Goal: Use online tool/utility: Utilize a website feature to perform a specific function

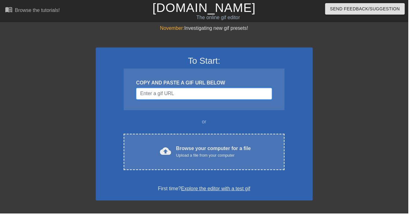
click at [267, 95] on input "Username" at bounding box center [206, 95] width 137 height 12
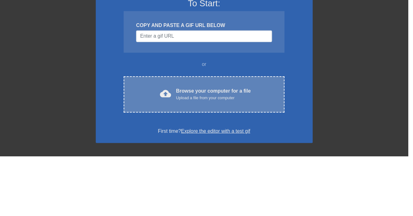
click at [271, 151] on div "cloud_upload Browse your computer for a file Upload a file from your computer" at bounding box center [206, 154] width 136 height 14
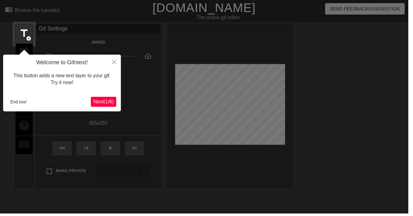
scroll to position [15, 0]
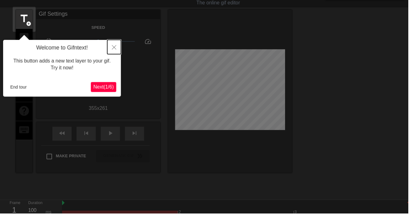
click at [113, 47] on icon "Close" at bounding box center [115, 48] width 4 height 4
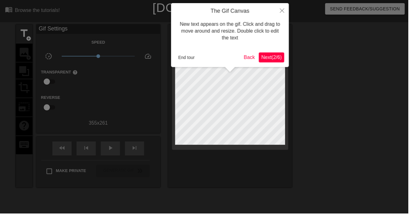
click at [109, 50] on div at bounding box center [206, 140] width 413 height 280
click at [287, 11] on icon "Close" at bounding box center [285, 10] width 4 height 4
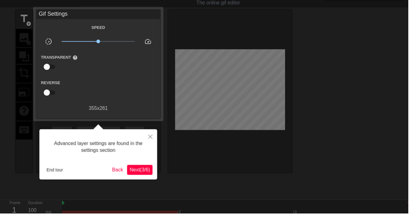
click at [284, 7] on div at bounding box center [206, 125] width 413 height 280
click at [153, 135] on button "Close" at bounding box center [152, 138] width 14 height 14
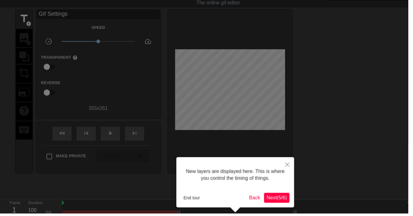
scroll to position [61, 0]
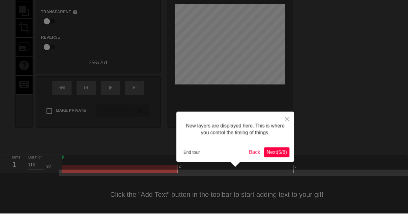
click at [286, 154] on span "Next ( 5 / 6 )" at bounding box center [280, 153] width 21 height 5
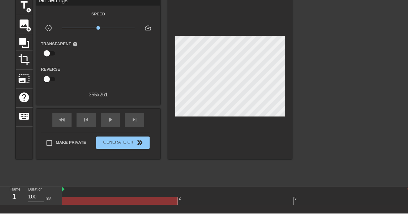
scroll to position [28, 0]
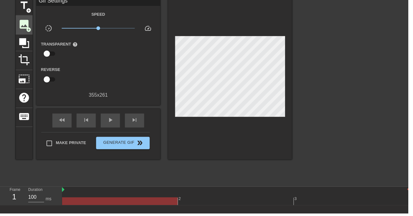
click at [22, 25] on span "image" at bounding box center [25, 25] width 12 height 12
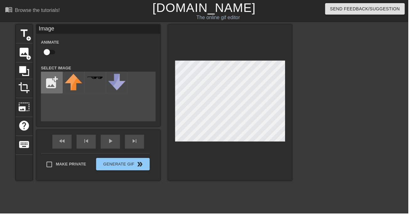
click at [48, 86] on input "file" at bounding box center [52, 83] width 21 height 21
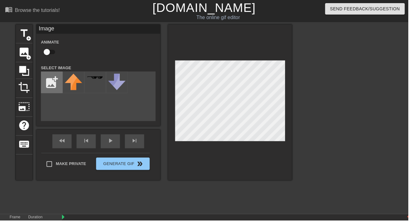
type input "C:\fakepath\Untitled1117_20250816232818.png"
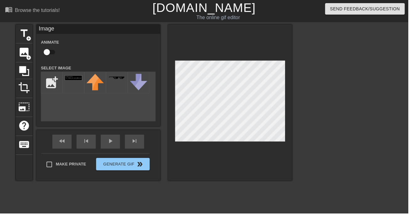
click at [345, 147] on div at bounding box center [350, 119] width 94 height 188
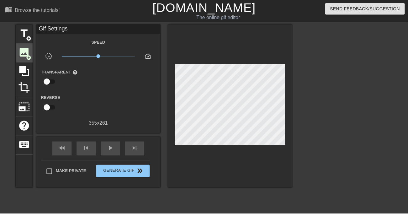
click at [25, 52] on span "image" at bounding box center [25, 53] width 12 height 12
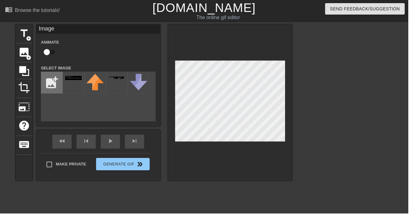
click at [50, 80] on input "file" at bounding box center [52, 83] width 21 height 21
click at [70, 78] on img at bounding box center [75, 78] width 18 height 5
click at [70, 85] on div at bounding box center [74, 83] width 22 height 22
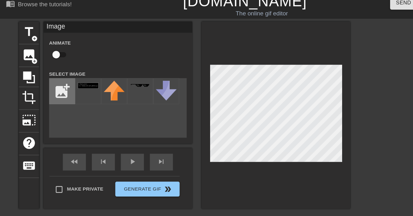
click at [62, 78] on input "file" at bounding box center [52, 83] width 21 height 21
click at [75, 81] on img at bounding box center [75, 78] width 18 height 5
click at [75, 79] on img at bounding box center [75, 78] width 18 height 5
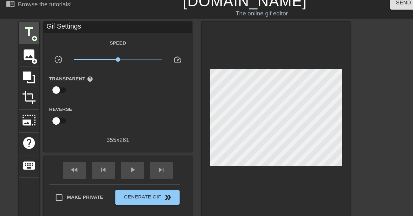
click at [22, 32] on span "title" at bounding box center [25, 34] width 12 height 12
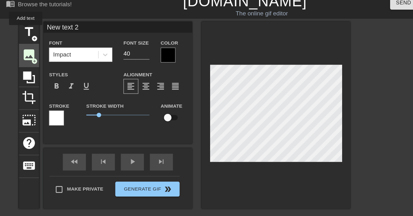
click at [23, 58] on span "image" at bounding box center [25, 53] width 12 height 12
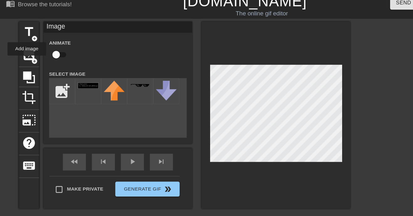
click at [295, 46] on div at bounding box center [233, 104] width 126 height 158
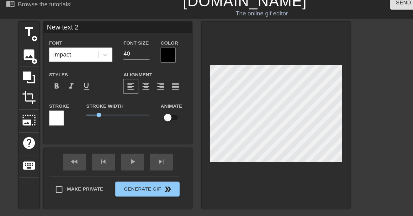
click at [309, 80] on div at bounding box center [350, 119] width 94 height 188
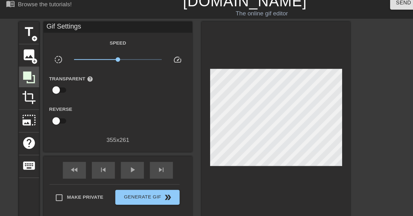
click at [19, 66] on icon at bounding box center [25, 72] width 12 height 12
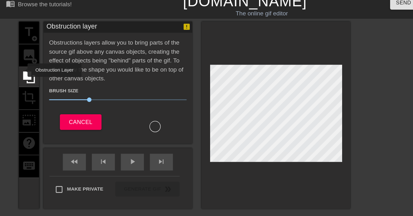
click at [24, 59] on div "title add_circle image add_circle crop photo_size_select_large help keyboard" at bounding box center [24, 104] width 17 height 158
click at [308, 68] on div at bounding box center [350, 119] width 94 height 188
click at [57, 105] on button "Cancel" at bounding box center [68, 109] width 35 height 13
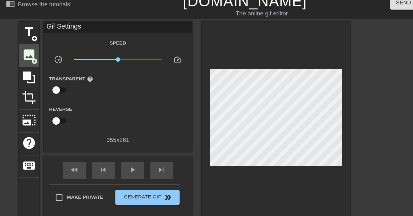
click at [23, 52] on span "image" at bounding box center [25, 53] width 12 height 12
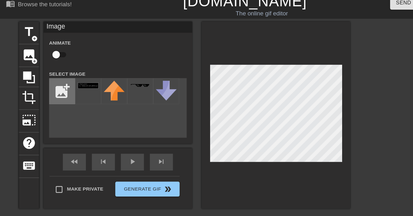
click at [56, 81] on input "file" at bounding box center [52, 83] width 21 height 21
click at [69, 80] on img at bounding box center [75, 78] width 18 height 5
click at [72, 77] on img at bounding box center [75, 78] width 18 height 5
click at [78, 77] on img at bounding box center [75, 78] width 18 height 5
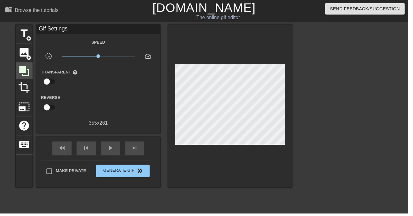
click at [20, 71] on icon at bounding box center [24, 72] width 10 height 10
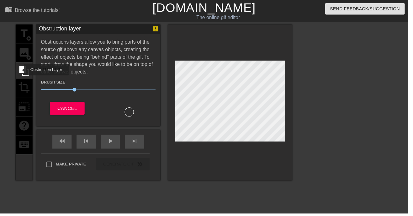
click at [23, 53] on div "title add_circle image add_circle crop photo_size_select_large help keyboard" at bounding box center [24, 104] width 17 height 158
click at [60, 116] on button "Cancel" at bounding box center [68, 109] width 35 height 13
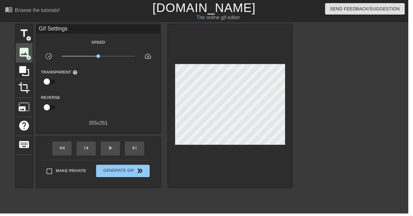
click at [19, 49] on span "image" at bounding box center [25, 53] width 12 height 12
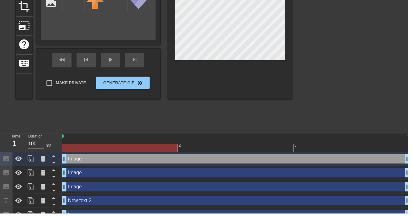
scroll to position [83, 0]
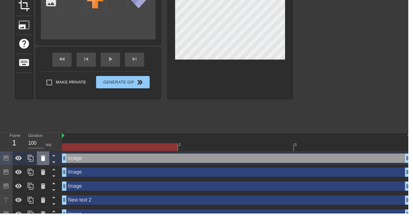
click at [42, 159] on icon at bounding box center [43, 160] width 4 height 6
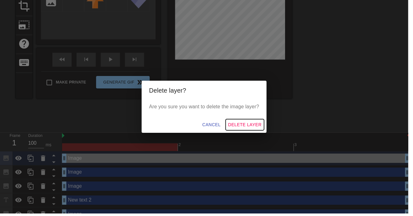
click at [262, 127] on span "Delete Layer" at bounding box center [248, 126] width 34 height 8
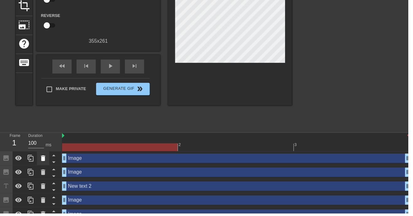
click at [42, 158] on icon at bounding box center [43, 160] width 4 height 6
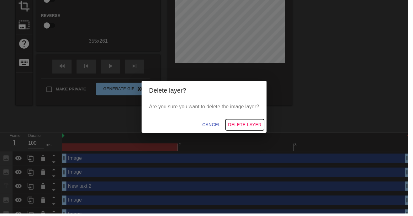
click at [260, 130] on span "Delete Layer" at bounding box center [248, 126] width 34 height 8
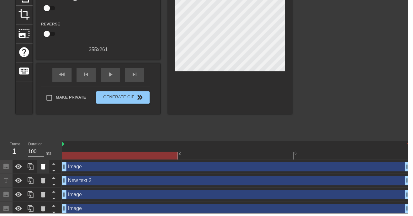
click at [45, 167] on icon at bounding box center [43, 169] width 4 height 6
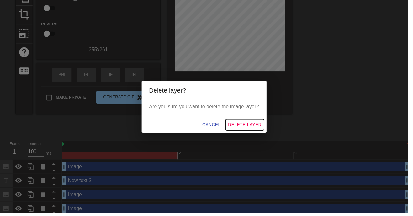
click at [257, 130] on span "Delete Layer" at bounding box center [248, 126] width 34 height 8
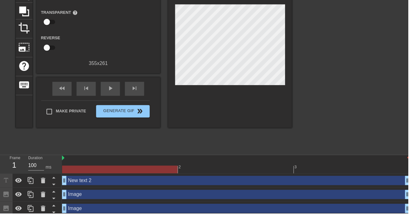
click at [254, 131] on div "title add_circle image add_circle crop photo_size_select_large help keyboard Gi…" at bounding box center [156, 59] width 280 height 188
click at [45, 182] on icon at bounding box center [44, 183] width 8 height 8
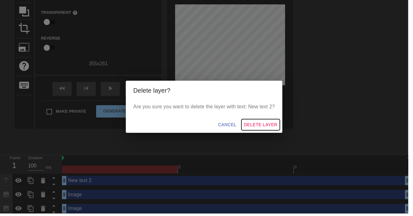
click at [265, 127] on span "Delete Layer" at bounding box center [264, 126] width 34 height 8
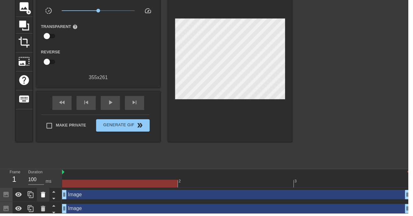
click at [42, 197] on icon at bounding box center [43, 197] width 4 height 6
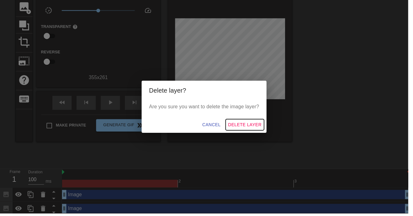
click at [263, 126] on span "Delete Layer" at bounding box center [248, 126] width 34 height 8
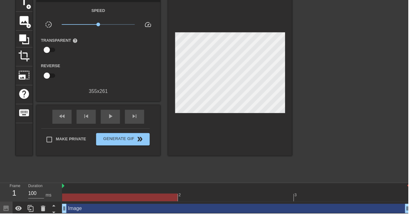
click at [240, 209] on div "Image drag_handle drag_handle" at bounding box center [239, 210] width 352 height 9
click at [345, 93] on div at bounding box center [350, 87] width 94 height 188
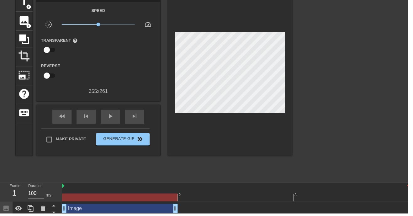
click at [156, 215] on div "Image drag_handle drag_handle" at bounding box center [121, 210] width 117 height 9
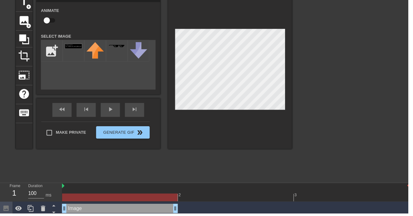
click at [162, 214] on div "Image drag_handle drag_handle" at bounding box center [121, 210] width 117 height 9
click at [3, 210] on icon at bounding box center [6, 210] width 7 height 7
click at [15, 215] on div at bounding box center [19, 211] width 13 height 14
click at [17, 212] on icon at bounding box center [18, 211] width 7 height 6
click at [29, 213] on icon at bounding box center [31, 211] width 8 height 8
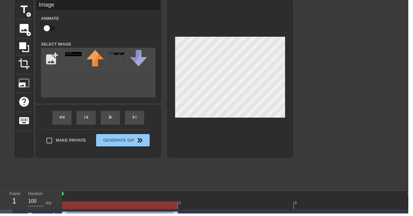
scroll to position [26, 0]
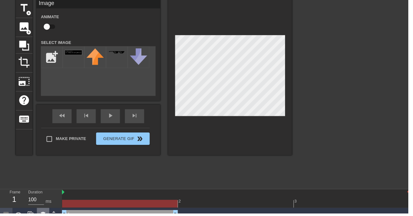
click at [41, 214] on icon at bounding box center [44, 217] width 8 height 8
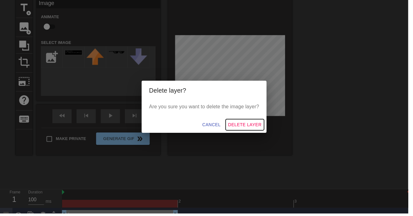
click at [263, 130] on span "Delete Layer" at bounding box center [248, 126] width 34 height 8
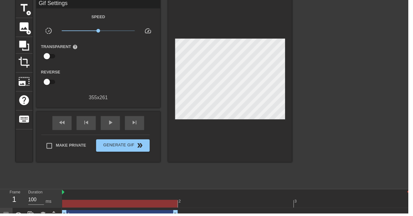
scroll to position [12, 0]
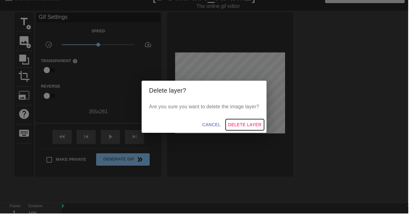
click at [254, 132] on button "Delete Layer" at bounding box center [247, 127] width 39 height 12
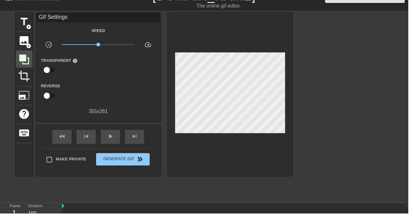
click at [23, 64] on icon at bounding box center [24, 60] width 10 height 10
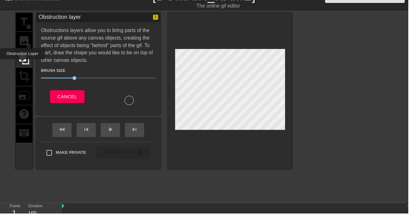
click at [25, 46] on div "title add_circle image add_circle crop photo_size_select_large help keyboard" at bounding box center [24, 92] width 17 height 158
click at [63, 96] on span "Cancel" at bounding box center [68, 98] width 20 height 8
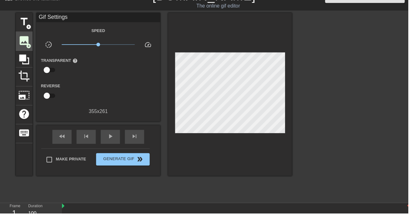
click at [22, 45] on span "image" at bounding box center [25, 41] width 12 height 12
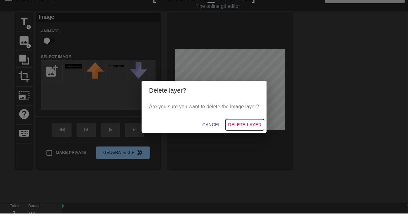
click at [260, 130] on span "Delete Layer" at bounding box center [248, 126] width 34 height 8
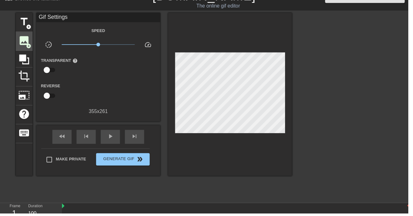
click at [24, 46] on span "image" at bounding box center [25, 41] width 12 height 12
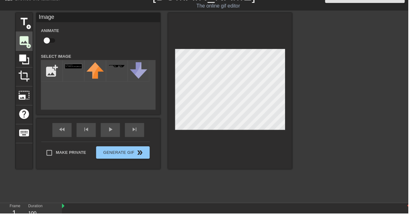
scroll to position [0, 0]
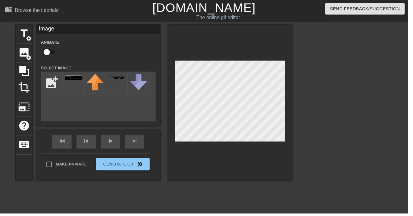
click at [327, 132] on div at bounding box center [350, 119] width 94 height 188
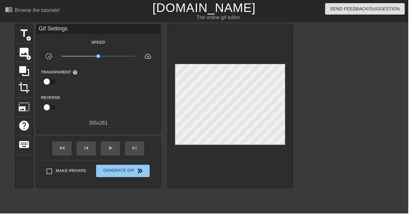
click at [75, 83] on div "Transparent help" at bounding box center [63, 79] width 52 height 20
click at [23, 55] on span "image" at bounding box center [25, 53] width 12 height 12
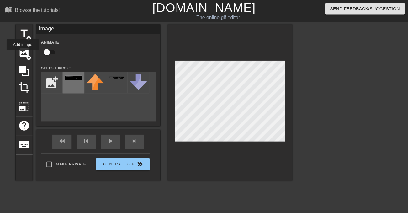
click at [67, 87] on div at bounding box center [74, 83] width 22 height 22
click at [313, 98] on div at bounding box center [350, 119] width 94 height 188
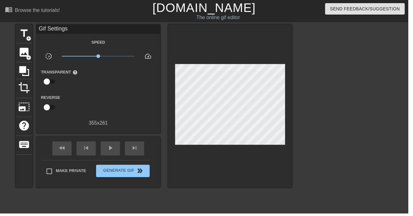
click at [323, 107] on div at bounding box center [350, 119] width 94 height 188
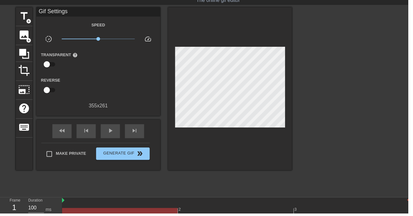
scroll to position [26, 0]
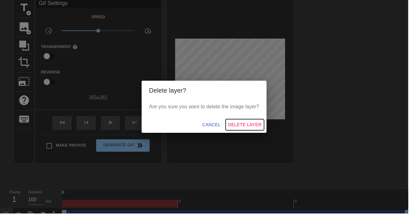
click at [255, 130] on span "Delete Layer" at bounding box center [248, 126] width 34 height 8
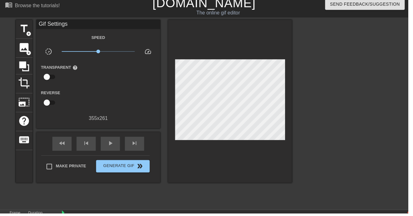
scroll to position [12, 0]
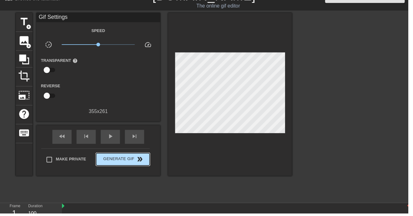
click at [109, 161] on span "Generate Gif double_arrow" at bounding box center [124, 162] width 49 height 8
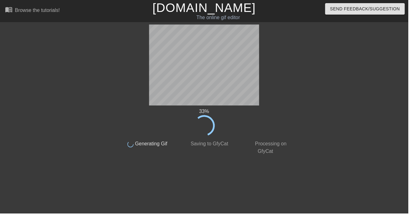
scroll to position [0, 0]
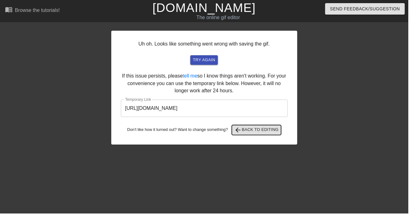
click at [277, 134] on span "arrow_back Back to Editing" at bounding box center [259, 132] width 45 height 8
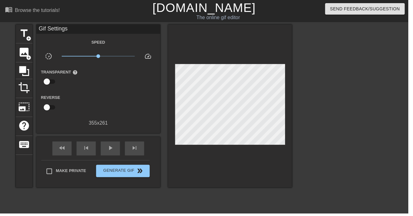
scroll to position [12, 0]
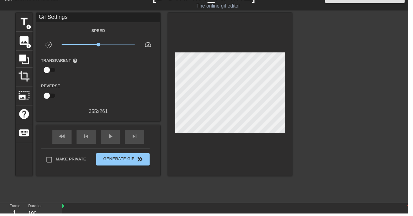
click at [47, 160] on input "Make Private" at bounding box center [49, 161] width 13 height 13
checkbox input "true"
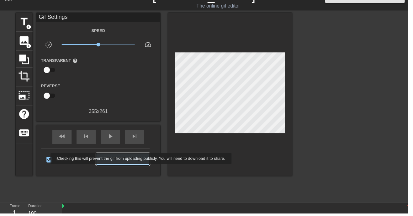
click at [110, 166] on button "Generate Gif double_arrow" at bounding box center [124, 161] width 54 height 13
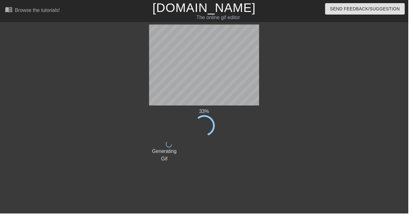
scroll to position [0, 0]
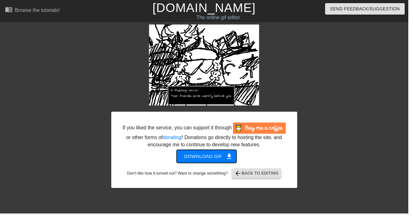
click at [228, 158] on span "get_app" at bounding box center [232, 158] width 8 height 8
